Goal: Information Seeking & Learning: Find specific fact

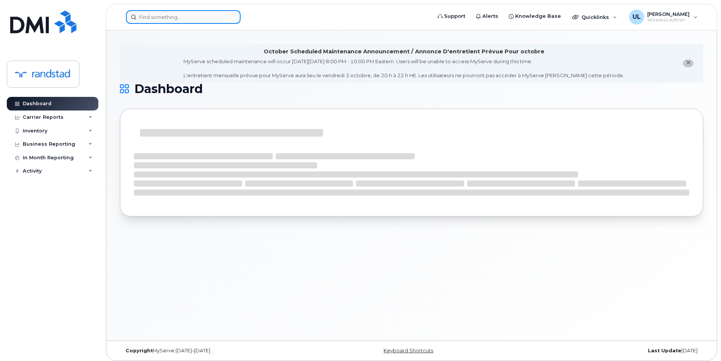
click at [193, 14] on input at bounding box center [183, 17] width 115 height 14
paste input "358845634741728"
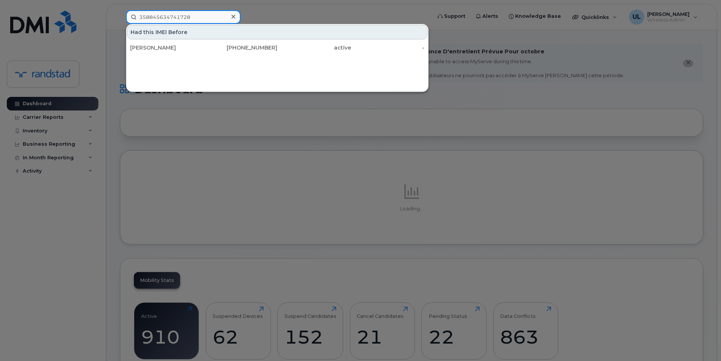
type input "358845634741728"
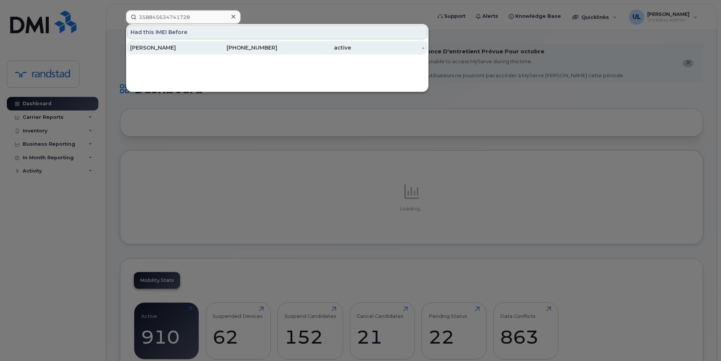
click at [186, 43] on div "Tiffany Marshall" at bounding box center [167, 48] width 74 height 14
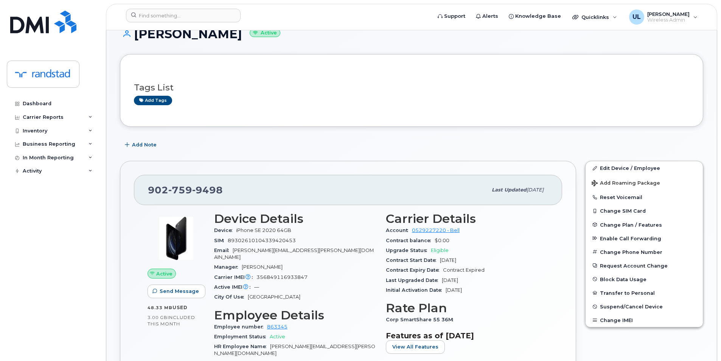
scroll to position [126, 0]
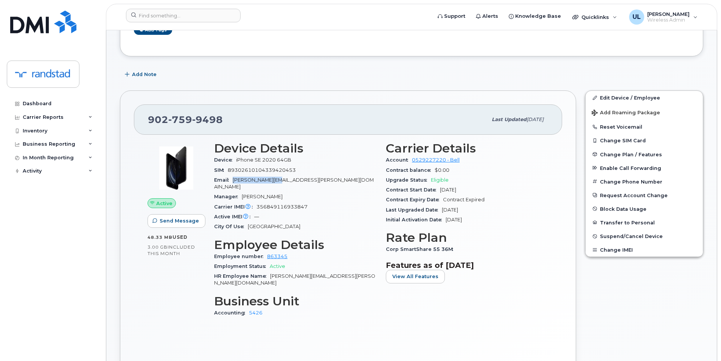
drag, startPoint x: 233, startPoint y: 181, endPoint x: 273, endPoint y: 185, distance: 39.9
click at [273, 185] on div "Email tiffany.marshall@randstad.ca" at bounding box center [295, 183] width 163 height 17
copy span "tiffany.marshall"
click at [194, 25] on div at bounding box center [276, 17] width 312 height 17
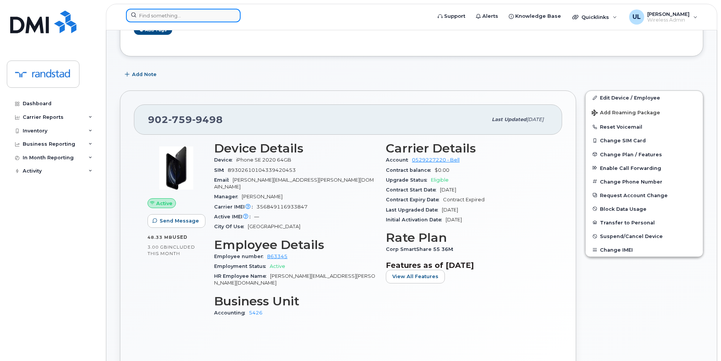
click at [189, 20] on input at bounding box center [183, 16] width 115 height 14
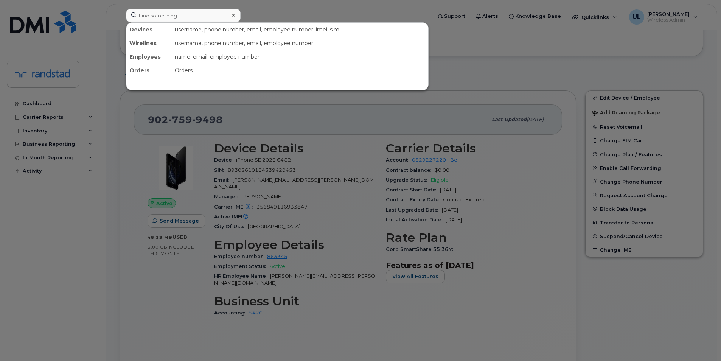
click at [324, 171] on div at bounding box center [360, 180] width 721 height 361
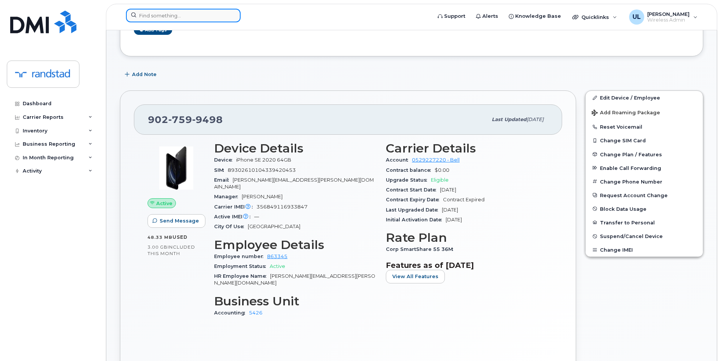
click at [202, 19] on input at bounding box center [183, 16] width 115 height 14
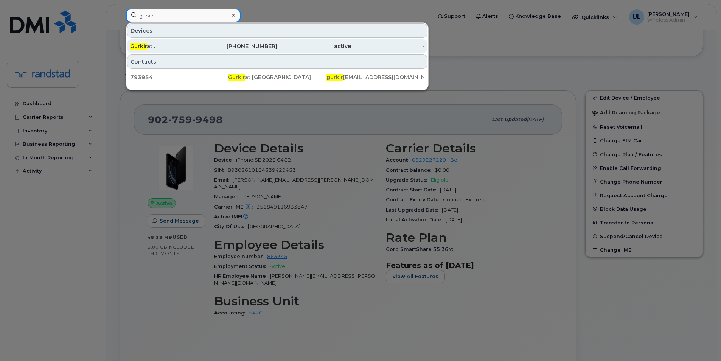
type input "gurkir"
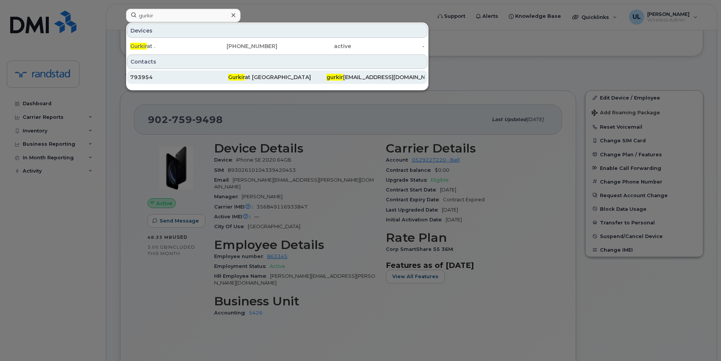
drag, startPoint x: 204, startPoint y: 46, endPoint x: 217, endPoint y: 75, distance: 31.7
click at [204, 46] on div "587-545-4250" at bounding box center [241, 46] width 74 height 8
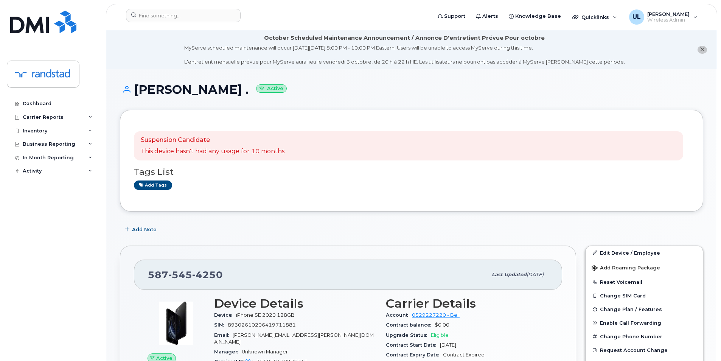
copy span "587 545 4250"
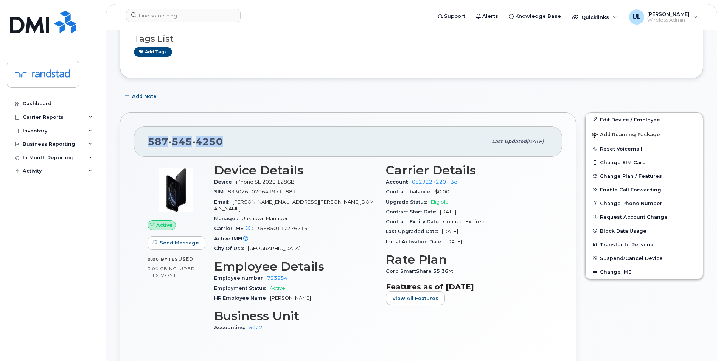
scroll to position [252, 0]
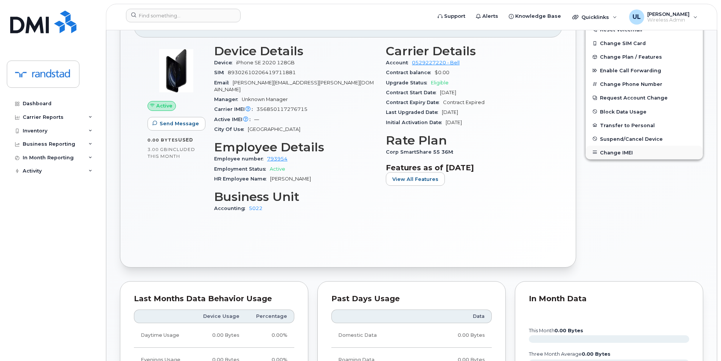
click at [625, 153] on button "Change IMEI" at bounding box center [643, 153] width 117 height 14
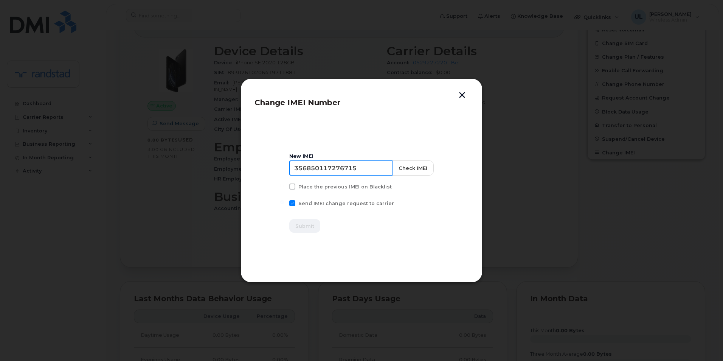
click at [357, 171] on input "356850117276715" at bounding box center [340, 167] width 103 height 15
paste input "8845634741728"
type input "358845634741728"
click at [392, 172] on button "Check IMEI" at bounding box center [413, 167] width 42 height 15
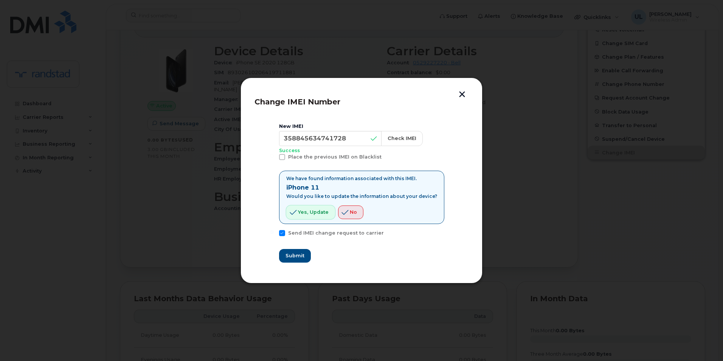
click at [323, 213] on span "Yes, update" at bounding box center [313, 211] width 31 height 7
click at [302, 255] on span "Submit" at bounding box center [294, 255] width 19 height 7
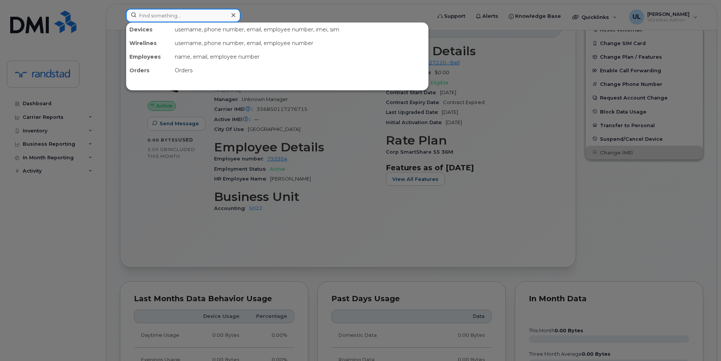
click at [166, 14] on input at bounding box center [183, 16] width 115 height 14
paste input "351890924783730"
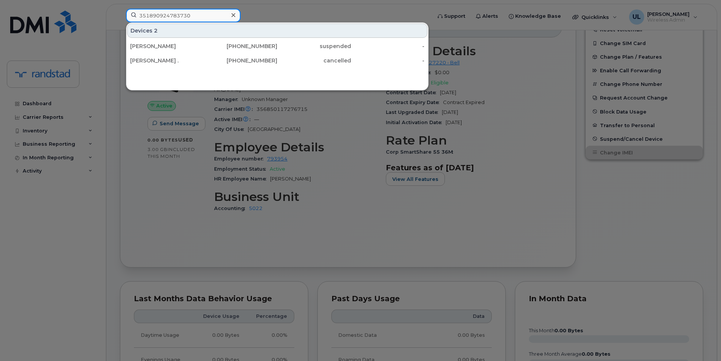
type input "351890924783730"
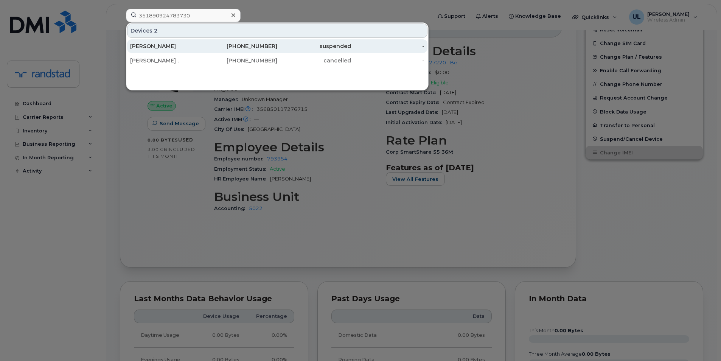
click at [171, 43] on div "Elodie Lexcellent" at bounding box center [167, 46] width 74 height 8
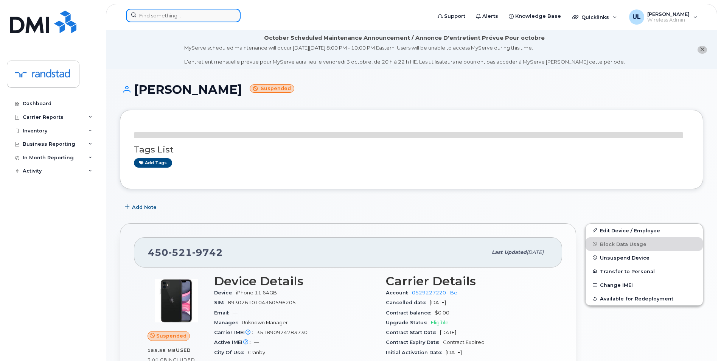
click at [193, 16] on input at bounding box center [183, 16] width 115 height 14
paste input "351890924783730"
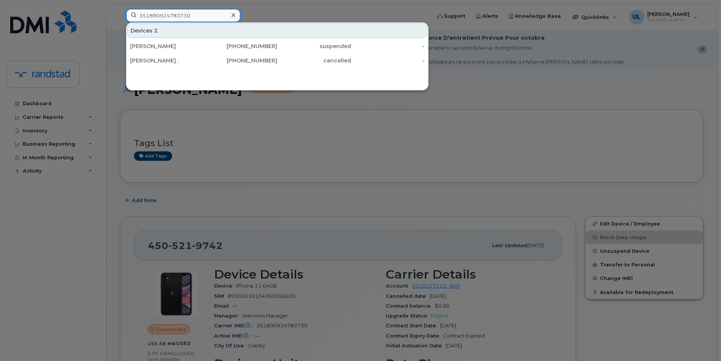
type input "351890924783730"
click at [253, 147] on div at bounding box center [360, 180] width 721 height 361
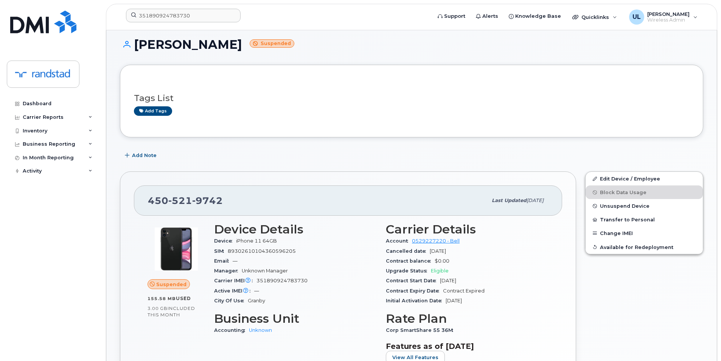
scroll to position [126, 0]
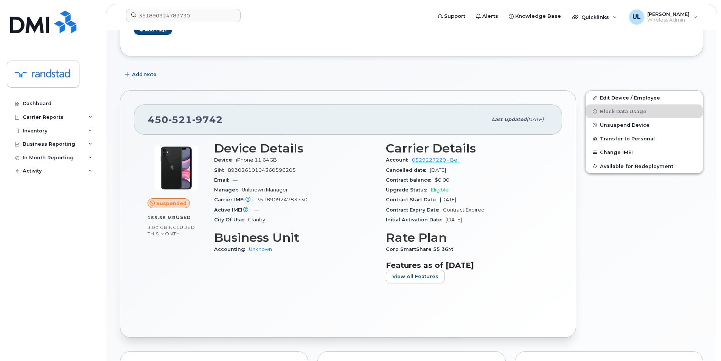
drag, startPoint x: 486, startPoint y: 198, endPoint x: 441, endPoint y: 198, distance: 45.0
click at [441, 198] on div "Contract Start Date Jun 20, 2022" at bounding box center [467, 200] width 163 height 10
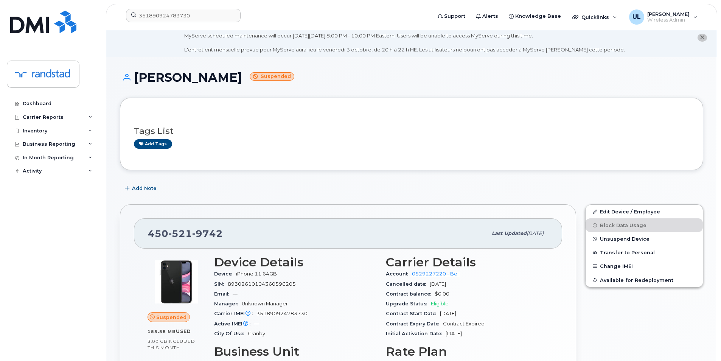
scroll to position [138, 0]
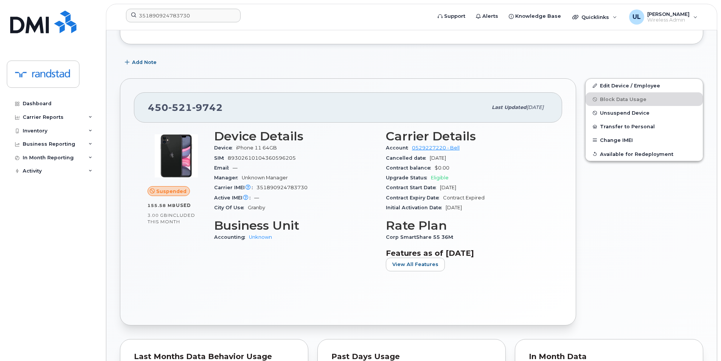
click at [456, 186] on span "Jun 20, 2022" at bounding box center [448, 188] width 16 height 6
drag, startPoint x: 483, startPoint y: 187, endPoint x: 440, endPoint y: 189, distance: 42.8
click at [440, 189] on div "Contract Start Date Jun 20, 2022" at bounding box center [467, 188] width 163 height 10
drag, startPoint x: 440, startPoint y: 189, endPoint x: 482, endPoint y: 195, distance: 42.8
click at [482, 195] on span "Contract Expired" at bounding box center [464, 198] width 42 height 6
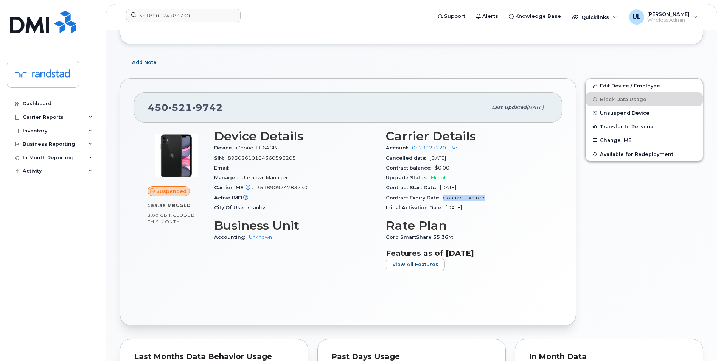
drag, startPoint x: 495, startPoint y: 196, endPoint x: 444, endPoint y: 198, distance: 51.1
click at [444, 198] on div "Contract Expiry Date Contract Expired" at bounding box center [467, 198] width 163 height 10
click at [617, 110] on span "Unsuspend Device" at bounding box center [625, 113] width 50 height 6
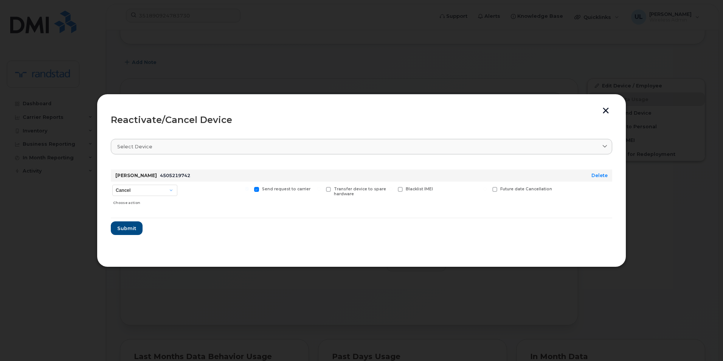
click at [144, 230] on form "Elodie Lexcellent 4505219742 Delete Cancel Suspend - Extend Suspension Reactiva…" at bounding box center [361, 198] width 501 height 71
click at [112, 234] on form "Elodie Lexcellent 4505219742 Delete Cancel Suspend - Extend Suspension Reactiva…" at bounding box center [361, 198] width 501 height 71
click at [116, 227] on button "Submit" at bounding box center [126, 228] width 31 height 14
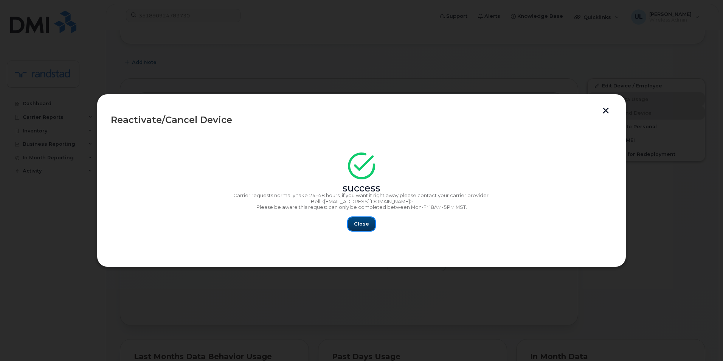
click at [372, 219] on button "Close" at bounding box center [361, 224] width 27 height 14
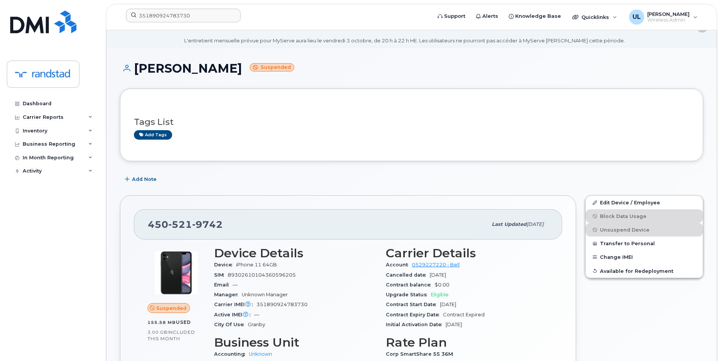
scroll to position [0, 0]
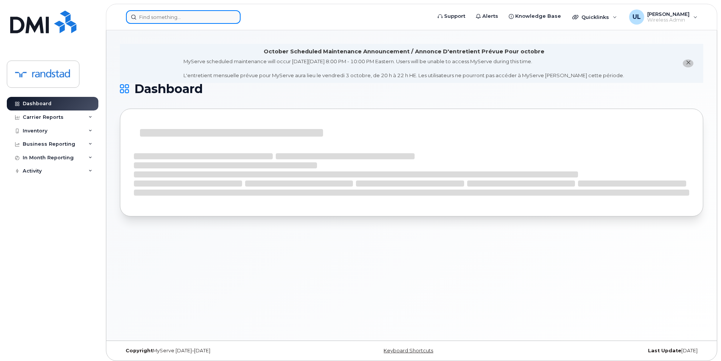
click at [179, 10] on input at bounding box center [183, 17] width 115 height 14
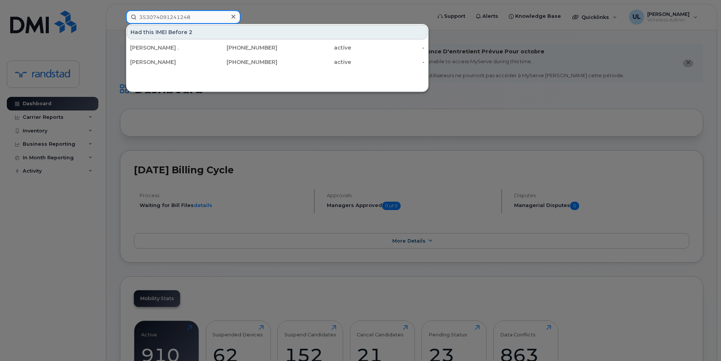
click at [154, 23] on input "353074091241248" at bounding box center [183, 17] width 115 height 14
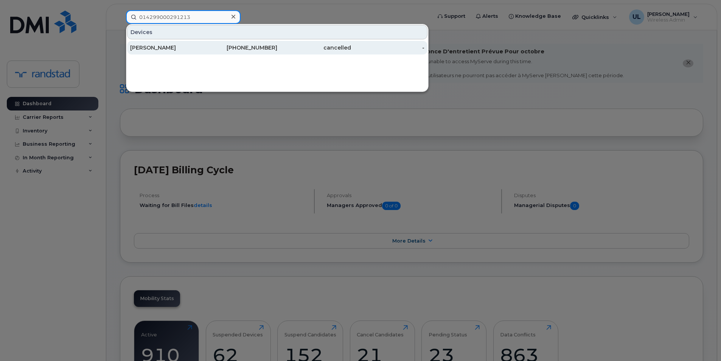
type input "014299000291213"
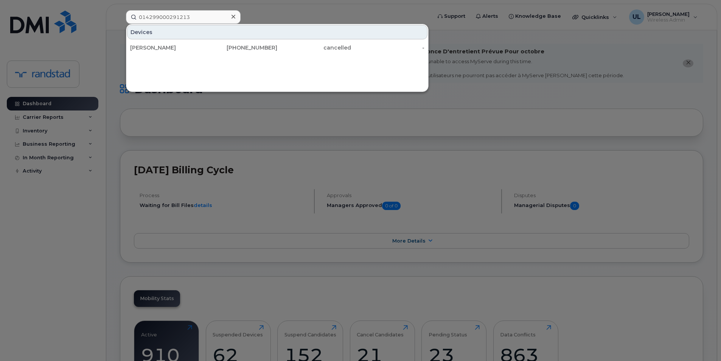
drag, startPoint x: 159, startPoint y: 53, endPoint x: 325, endPoint y: 3, distance: 173.2
click at [159, 53] on div "[PERSON_NAME]" at bounding box center [167, 48] width 74 height 14
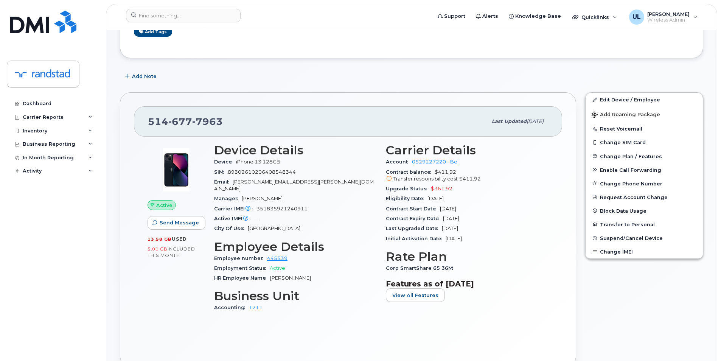
scroll to position [126, 0]
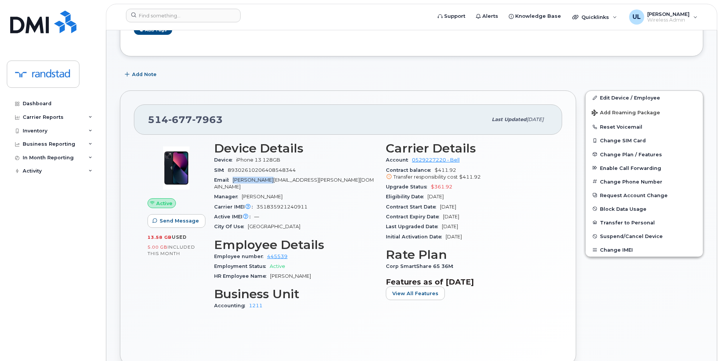
drag, startPoint x: 234, startPoint y: 180, endPoint x: 267, endPoint y: 184, distance: 32.7
click at [267, 184] on div "Email charles.morin@randstadusa.com" at bounding box center [295, 183] width 163 height 17
copy span "charles.morin"
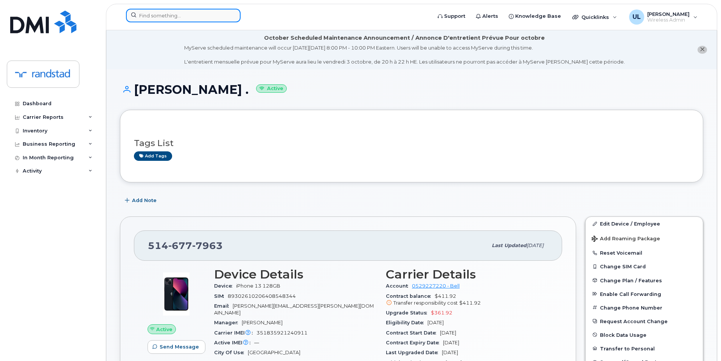
click at [196, 21] on input at bounding box center [183, 16] width 115 height 14
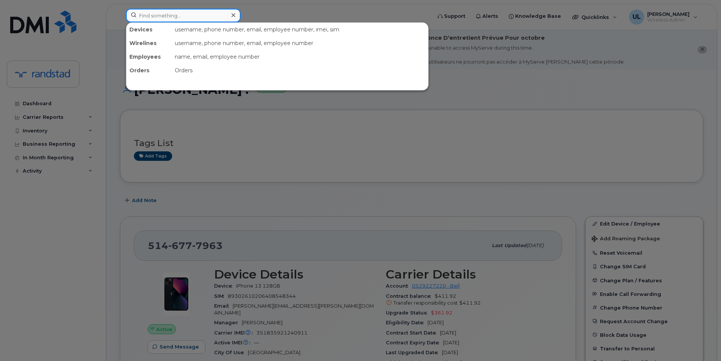
paste input "charles.morin"
type input "charles.morin"
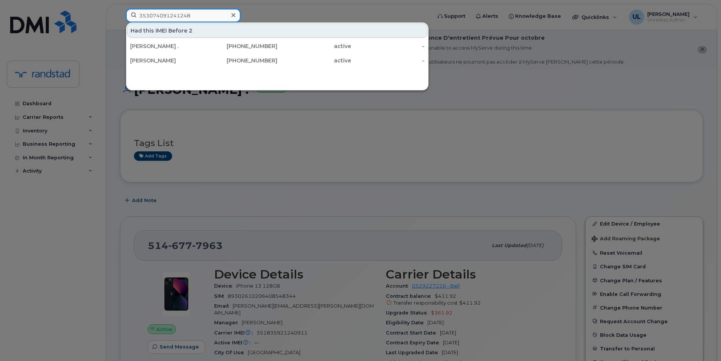
click at [179, 11] on input "353074091241248" at bounding box center [183, 16] width 115 height 14
paste input "1890924783730"
type input "351890924783730"
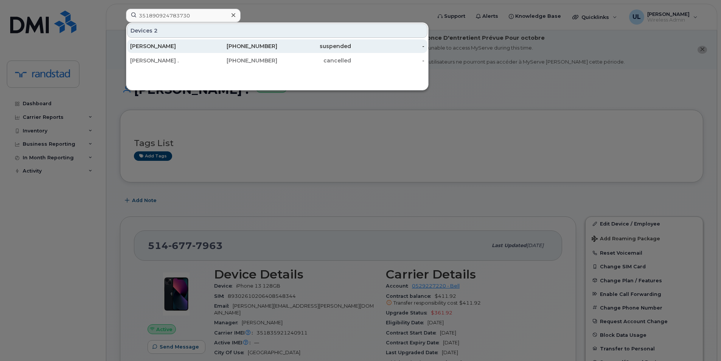
drag, startPoint x: 179, startPoint y: 45, endPoint x: 179, endPoint y: 52, distance: 7.6
click at [179, 52] on div "[PERSON_NAME]" at bounding box center [167, 46] width 74 height 14
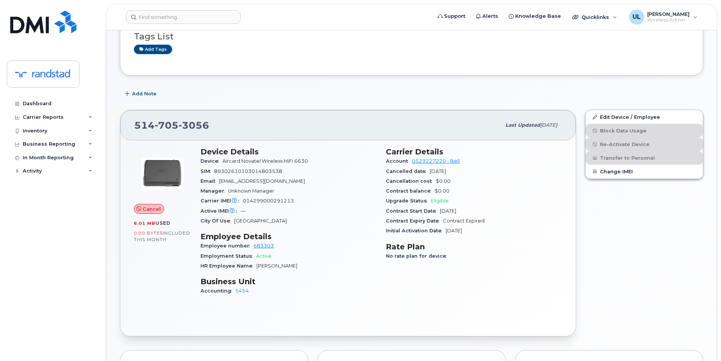
scroll to position [189, 0]
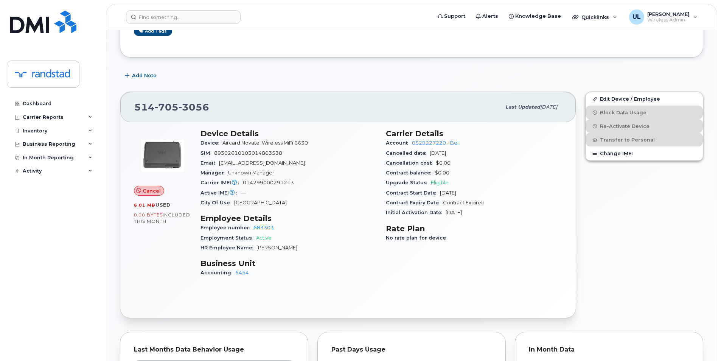
click at [284, 181] on span "014299000291213" at bounding box center [268, 183] width 51 height 6
copy span "014299000291213"
click at [262, 186] on div "Carrier IMEI Carrier IMEI is reported during the last billing cycle or change o…" at bounding box center [288, 183] width 176 height 10
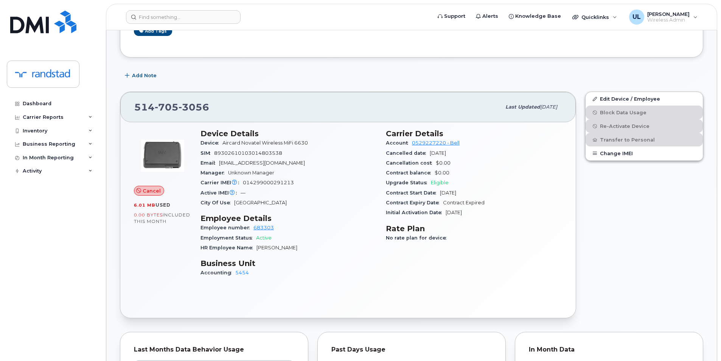
click at [272, 190] on div "Active IMEI Active IMEI is refreshed daily with a delay of up to 48 hours follo…" at bounding box center [288, 193] width 176 height 10
click at [267, 182] on span "014299000291213" at bounding box center [268, 183] width 51 height 6
copy span "014299000291213"
click at [273, 166] on div "Email mikaeel.haroon@randstad.ca" at bounding box center [288, 163] width 176 height 10
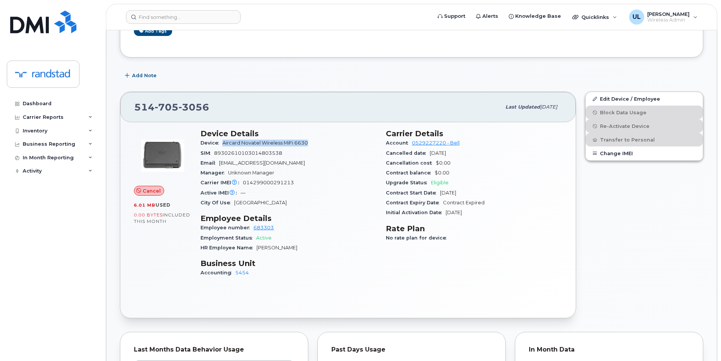
drag, startPoint x: 312, startPoint y: 143, endPoint x: 224, endPoint y: 142, distance: 88.5
click at [224, 142] on div "Device Aircard Novatel Wireless MiFi 6630" at bounding box center [288, 143] width 176 height 10
copy span "Aircard Novatel Wireless MiFi 6630"
click at [249, 182] on span "014299000291213" at bounding box center [268, 183] width 51 height 6
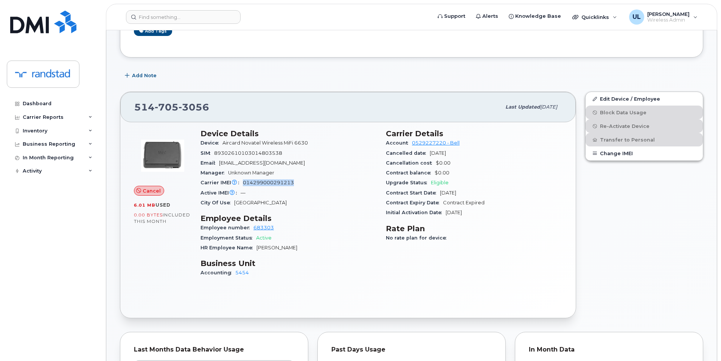
copy span "014299000291213"
click at [249, 148] on div "SIM 89302610103014803538" at bounding box center [288, 153] width 176 height 10
click at [249, 151] on span "89302610103014803538" at bounding box center [248, 153] width 68 height 6
copy span "89302610103014803538"
